Goal: Information Seeking & Learning: Learn about a topic

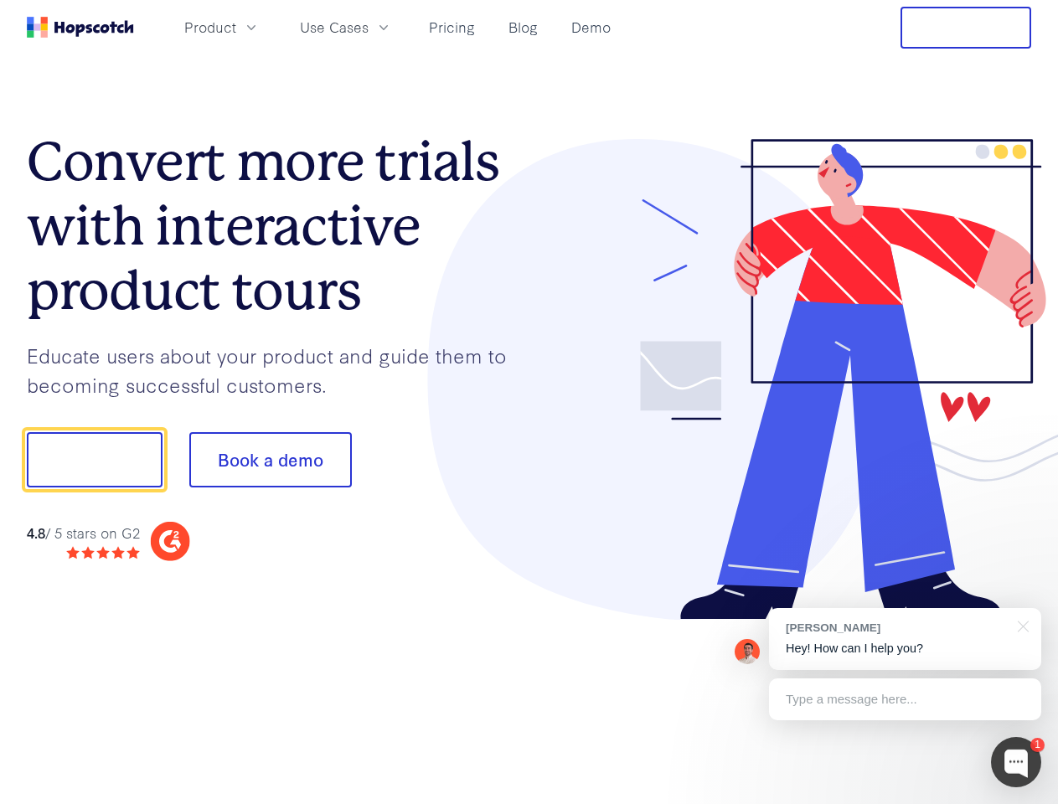
click at [529, 402] on div at bounding box center [780, 379] width 502 height 481
click at [236, 27] on span "Product" at bounding box center [210, 27] width 52 height 21
click at [368, 27] on span "Use Cases" at bounding box center [334, 27] width 69 height 21
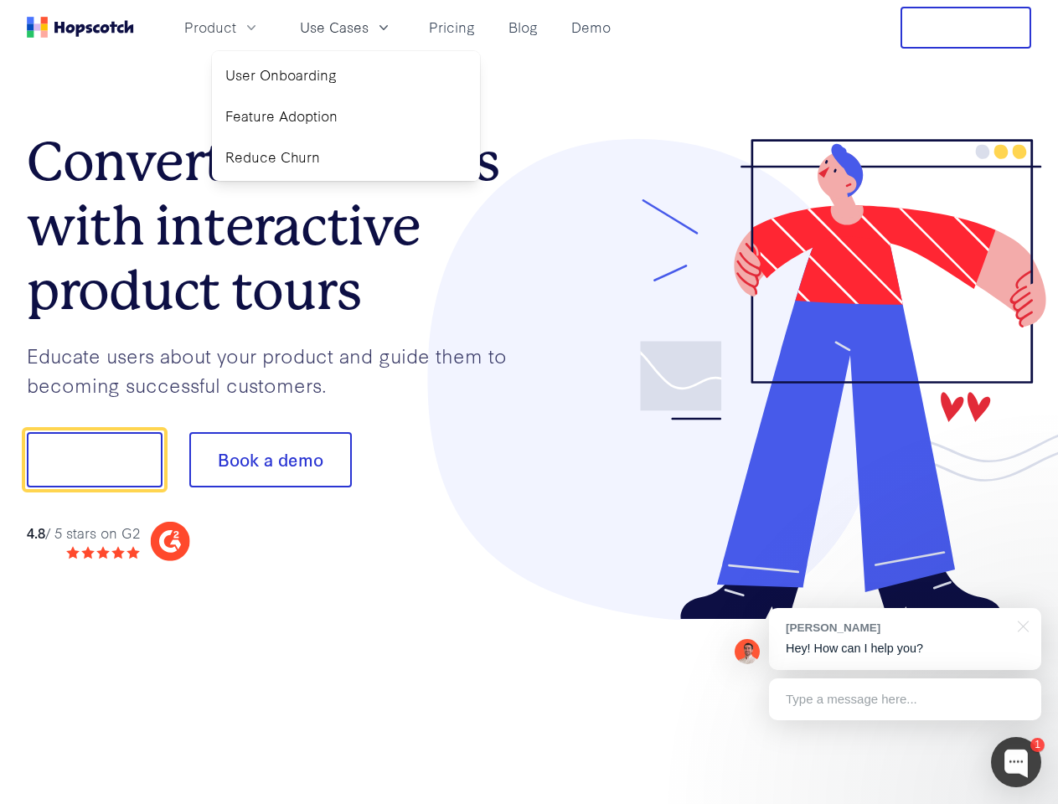
click at [965, 28] on button "Free Trial" at bounding box center [965, 28] width 131 height 42
click at [94, 460] on button "Show me!" at bounding box center [95, 459] width 136 height 55
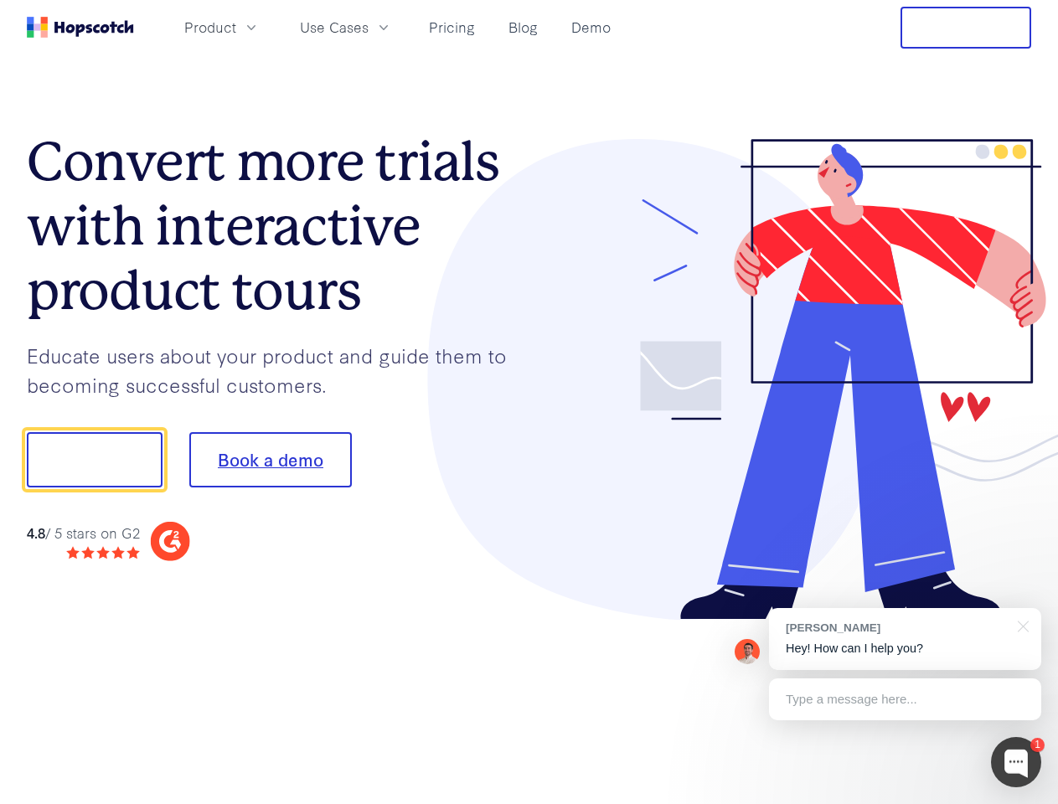
click at [270, 460] on button "Book a demo" at bounding box center [270, 459] width 162 height 55
click at [1016, 762] on div at bounding box center [1016, 762] width 50 height 50
click at [904, 639] on div "[PERSON_NAME] Hey! How can I help you?" at bounding box center [905, 639] width 272 height 62
click at [1020, 625] on div at bounding box center [1020, 625] width 42 height 34
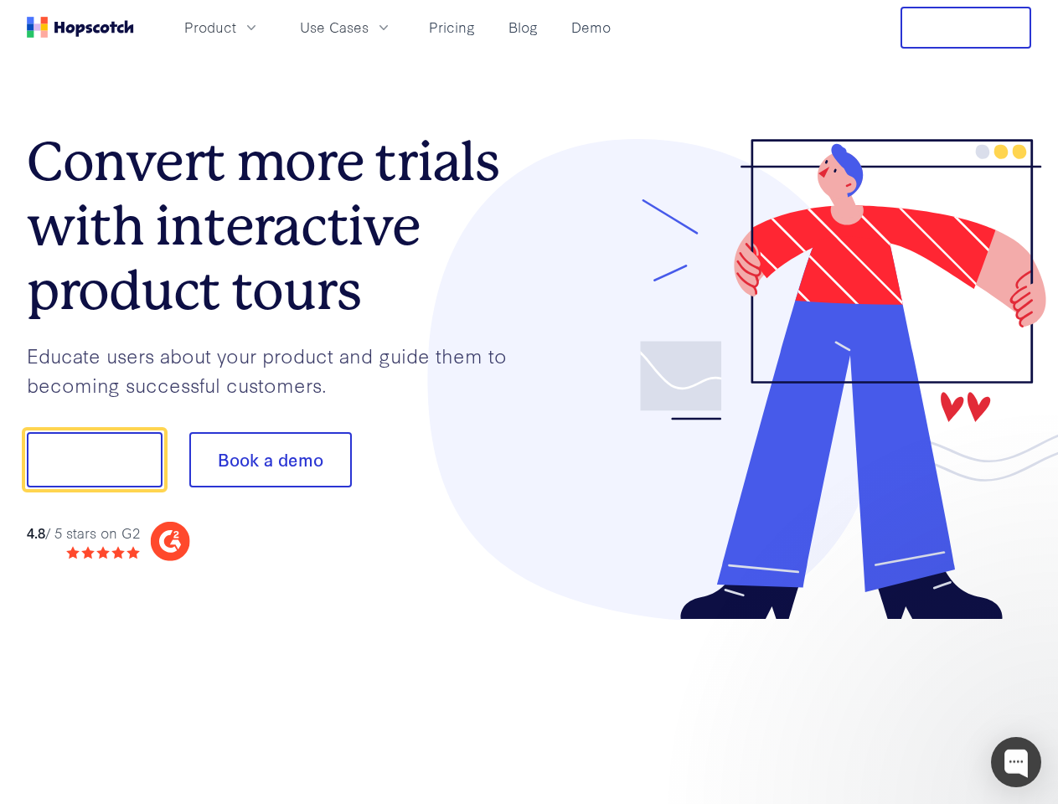
click at [904, 699] on div at bounding box center [884, 457] width 314 height 559
